Goal: Navigation & Orientation: Find specific page/section

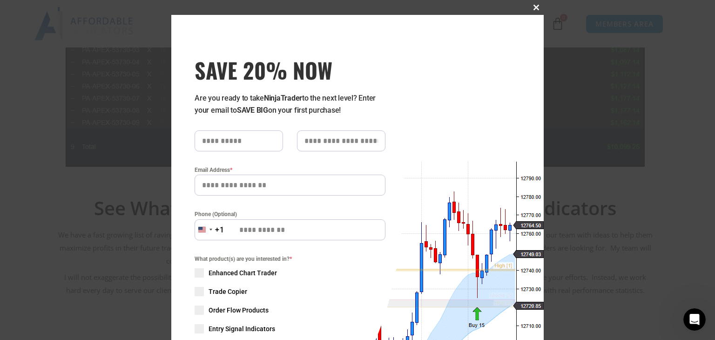
click at [529, 10] on span at bounding box center [536, 8] width 15 height 6
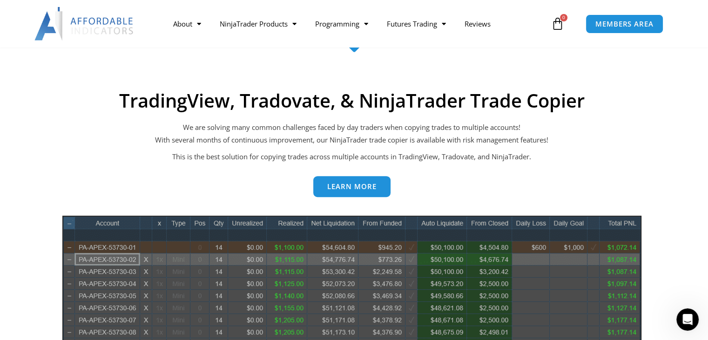
scroll to position [233, 0]
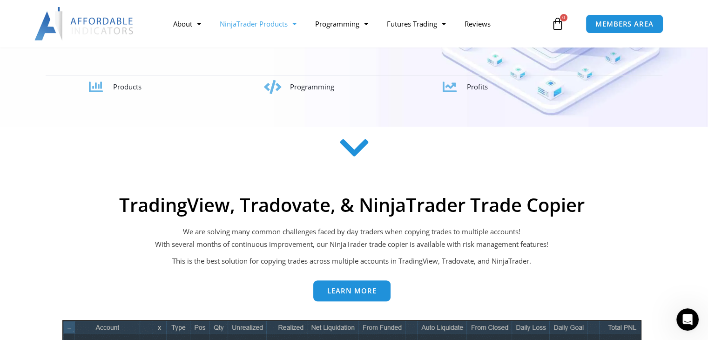
click at [288, 27] on link "NinjaTrader Products" at bounding box center [257, 23] width 95 height 21
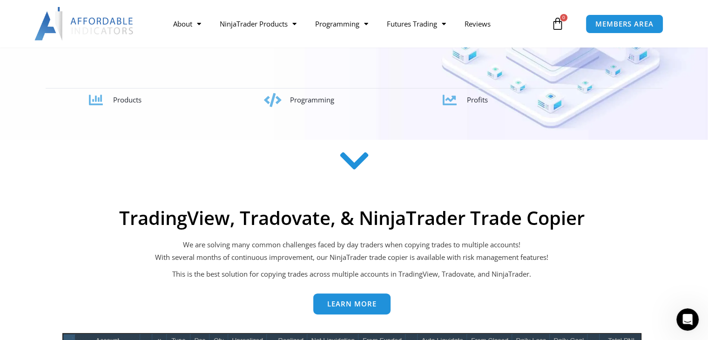
scroll to position [93, 0]
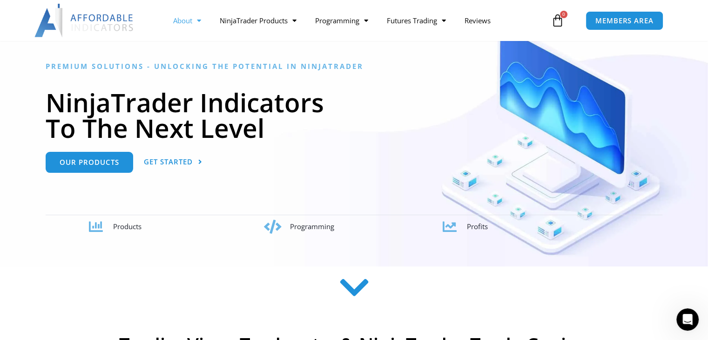
click at [196, 31] on div "About Contact Us Premium Support Team Partners NinjaTrader NinjaTrader FAQ Ninj…" at bounding box center [354, 20] width 708 height 41
click at [197, 25] on span "Menu" at bounding box center [196, 21] width 9 height 16
click at [198, 23] on span "Menu" at bounding box center [196, 21] width 9 height 16
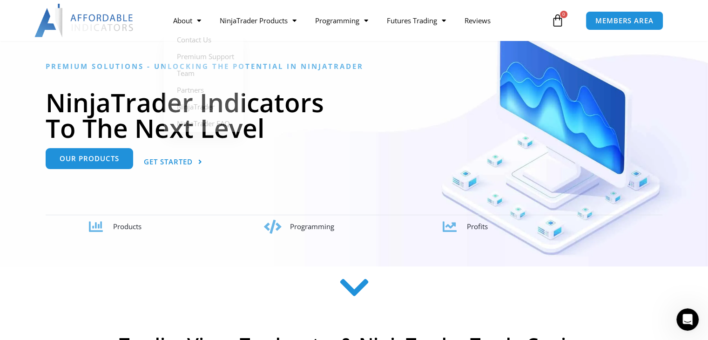
click at [110, 168] on link "Our Products" at bounding box center [89, 158] width 87 height 21
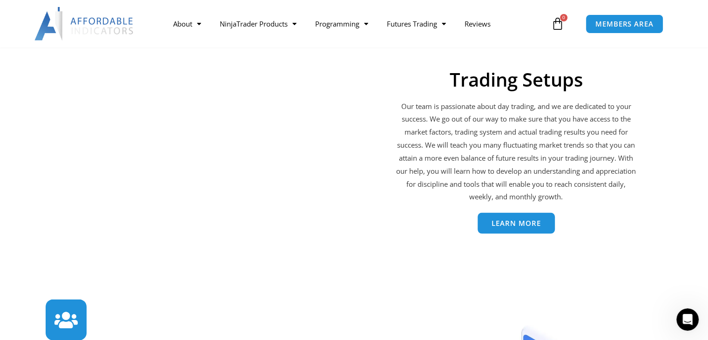
scroll to position [2001, 0]
